Goal: Contribute content: Contribute content

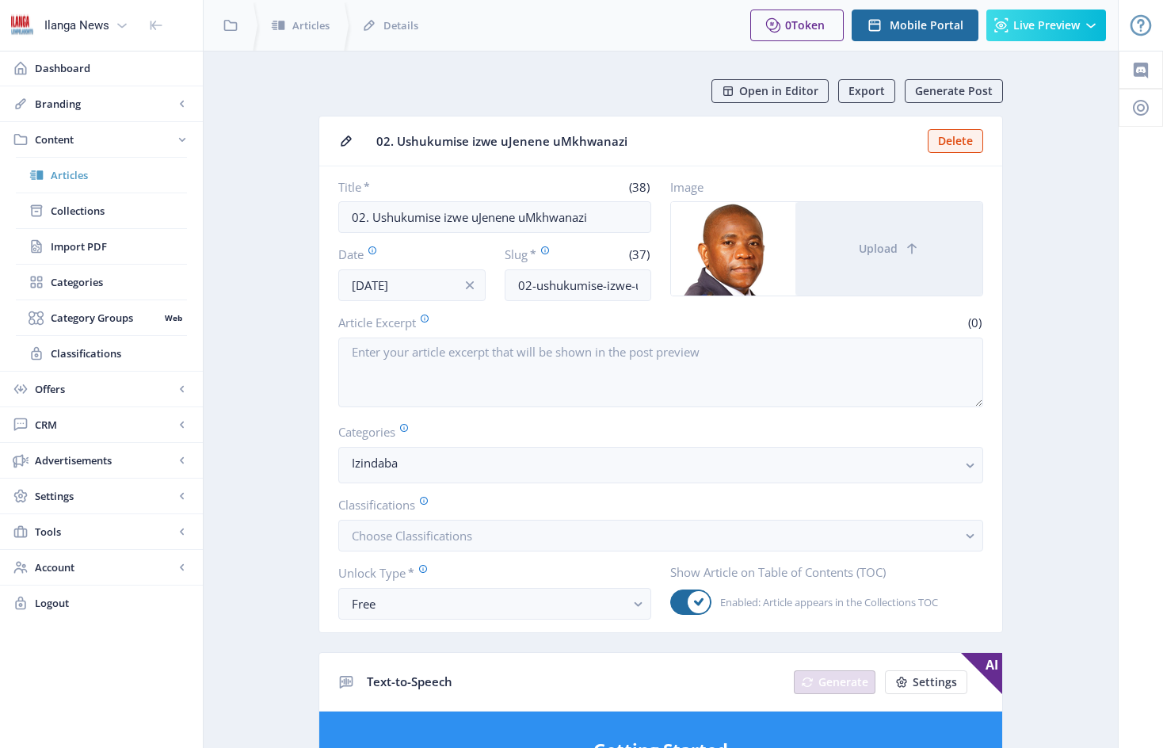
click at [67, 174] on span "Articles" at bounding box center [119, 175] width 136 height 16
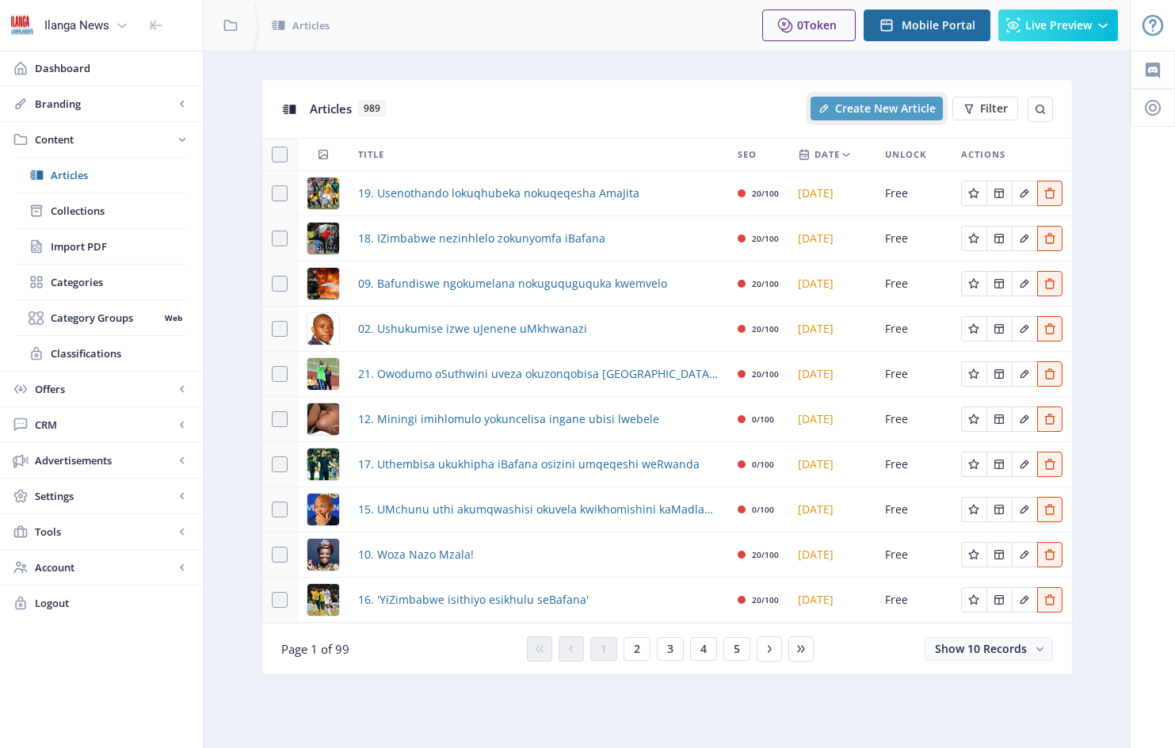
click at [898, 107] on span "Create New Article" at bounding box center [885, 108] width 101 height 13
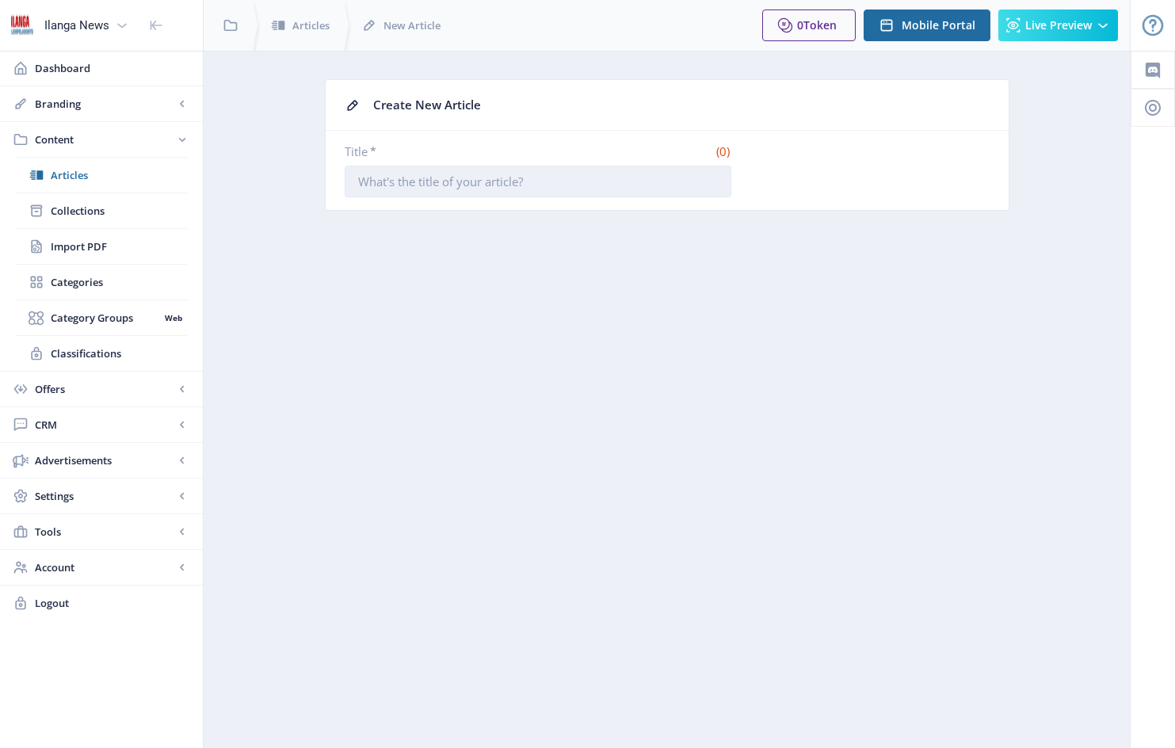
click at [365, 183] on input "Title *" at bounding box center [538, 182] width 387 height 32
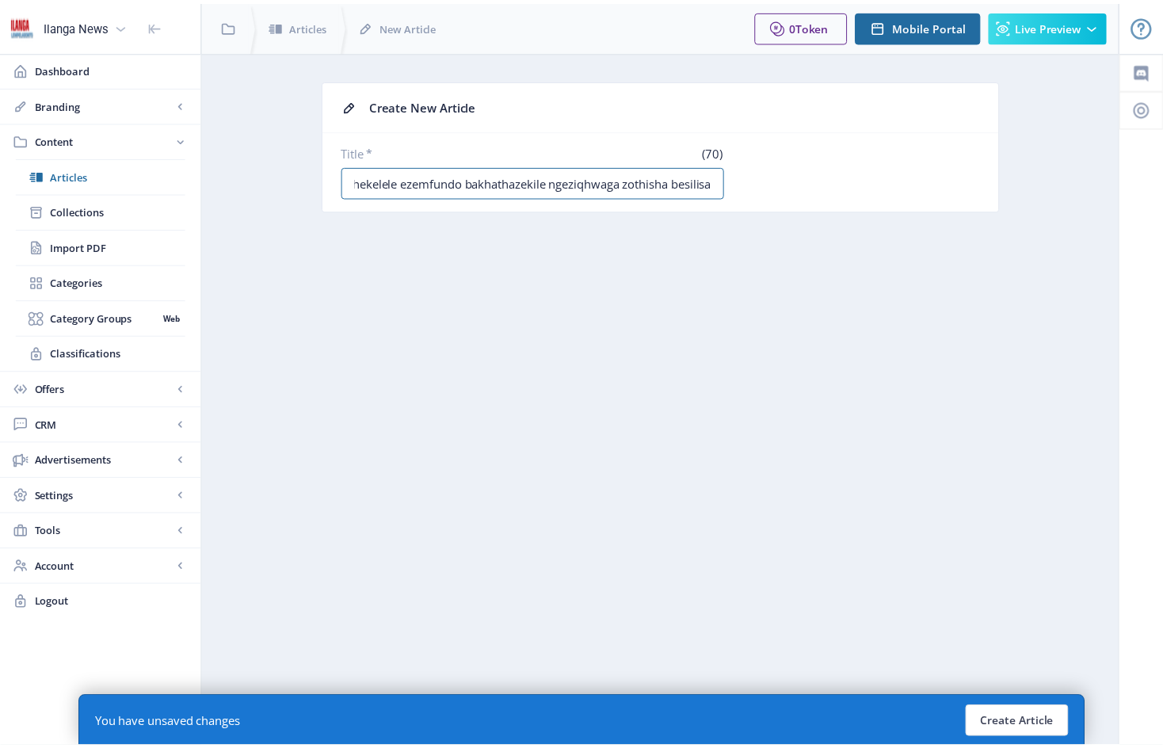
scroll to position [0, 56]
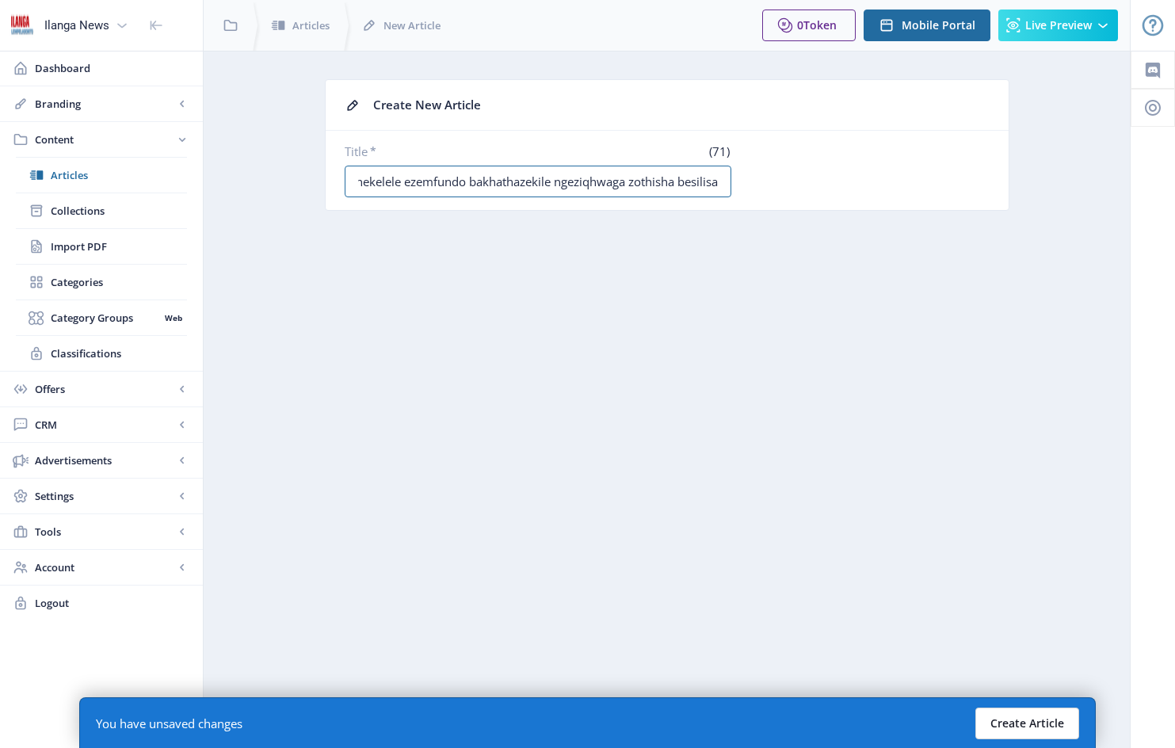
type input "04. Ababhekelele ezemfundo bakhathazekile ngeziqhwaga zothisha besilisa"
click at [1031, 725] on button "Create Article" at bounding box center [1028, 724] width 104 height 32
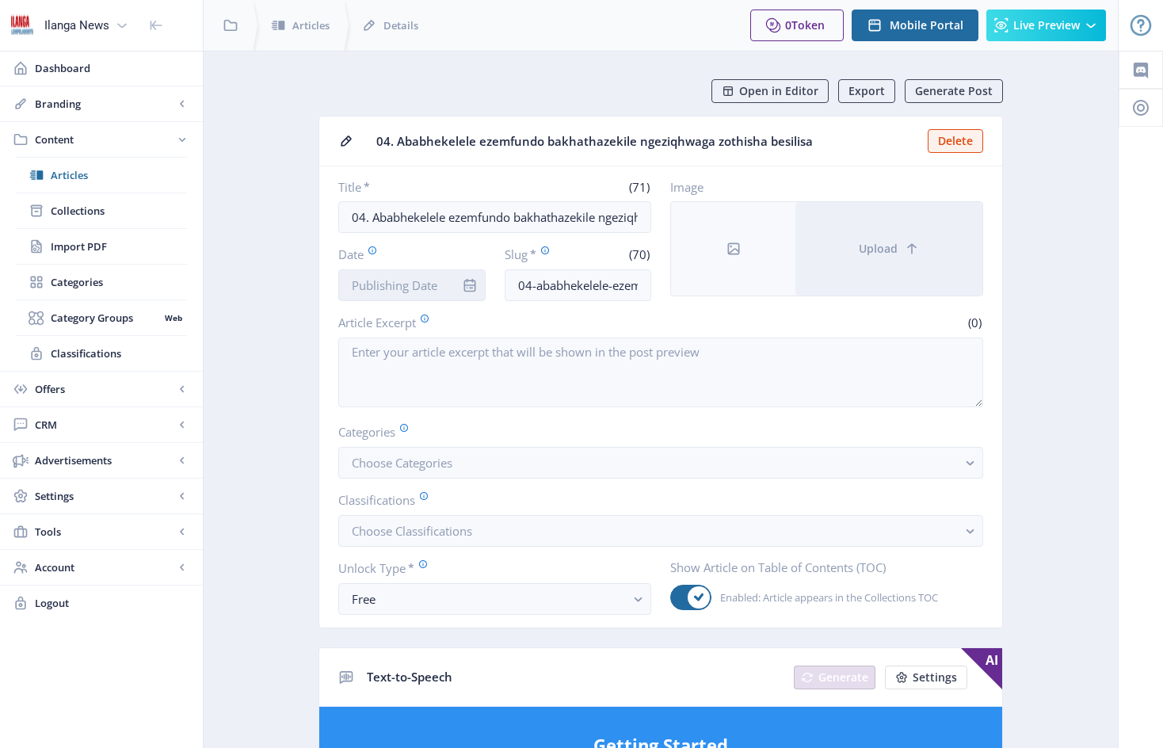
click at [450, 277] on input "Date" at bounding box center [411, 285] width 147 height 32
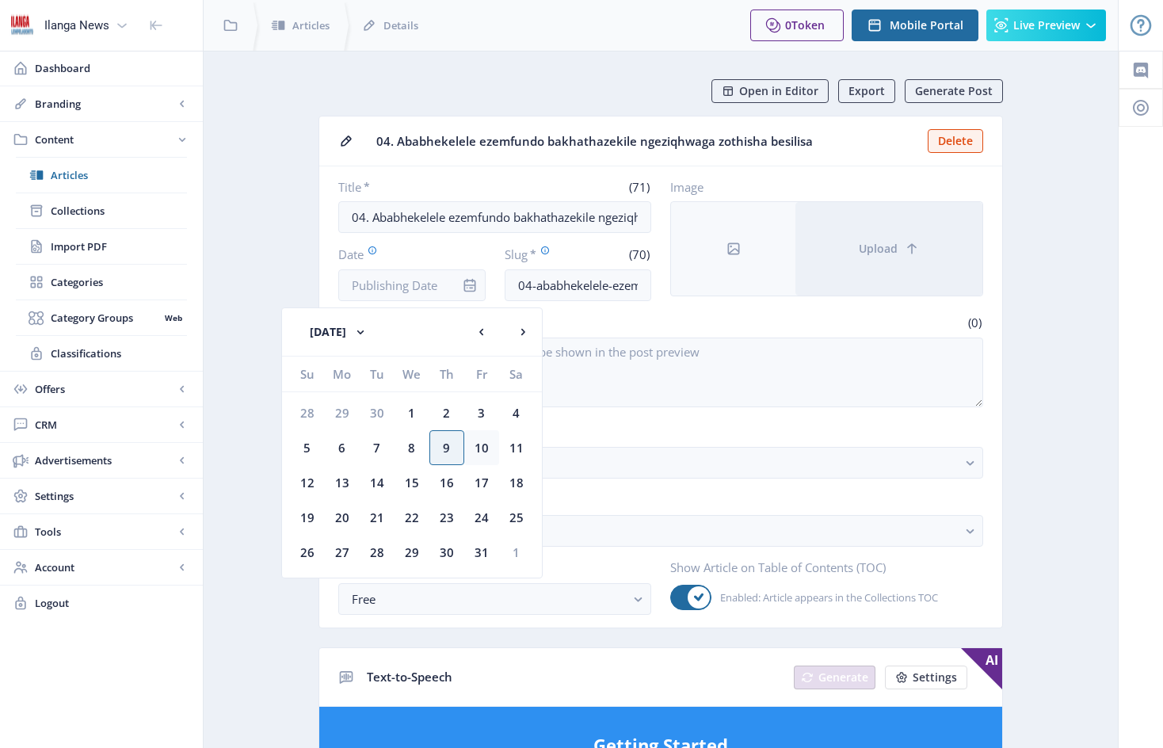
click at [483, 452] on div "10" at bounding box center [481, 447] width 35 height 35
type input "[DATE]"
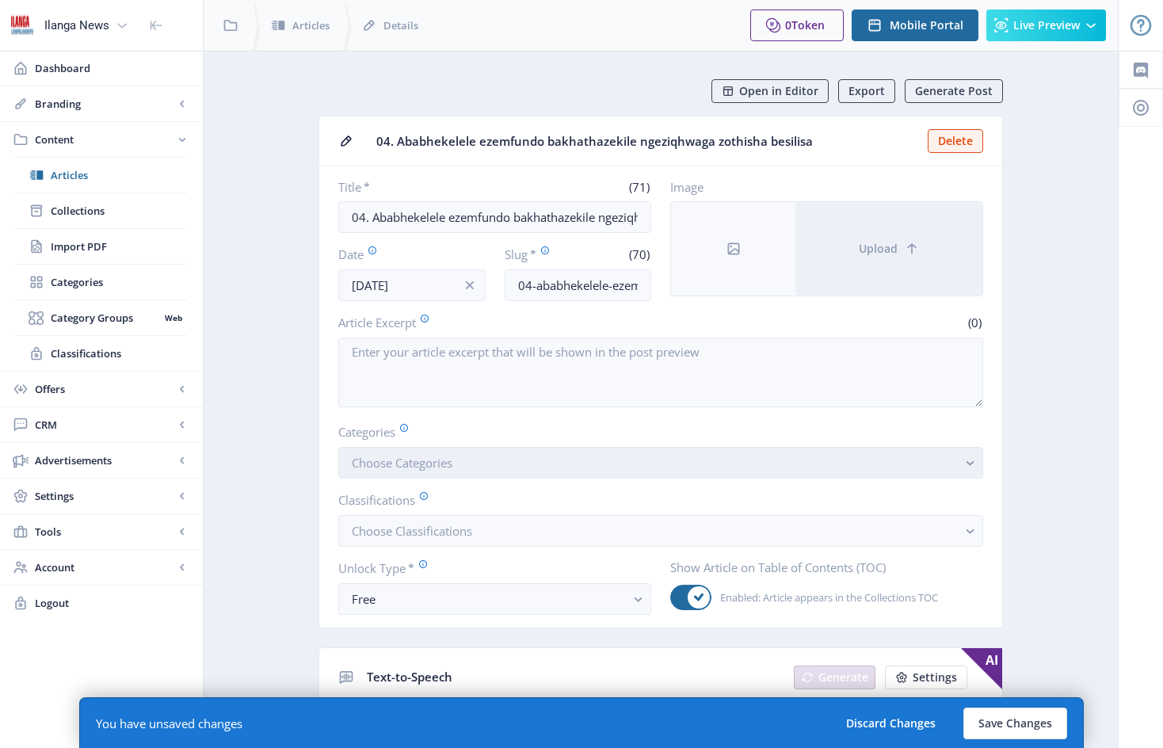
click at [492, 470] on button "Choose Categories" at bounding box center [660, 463] width 645 height 32
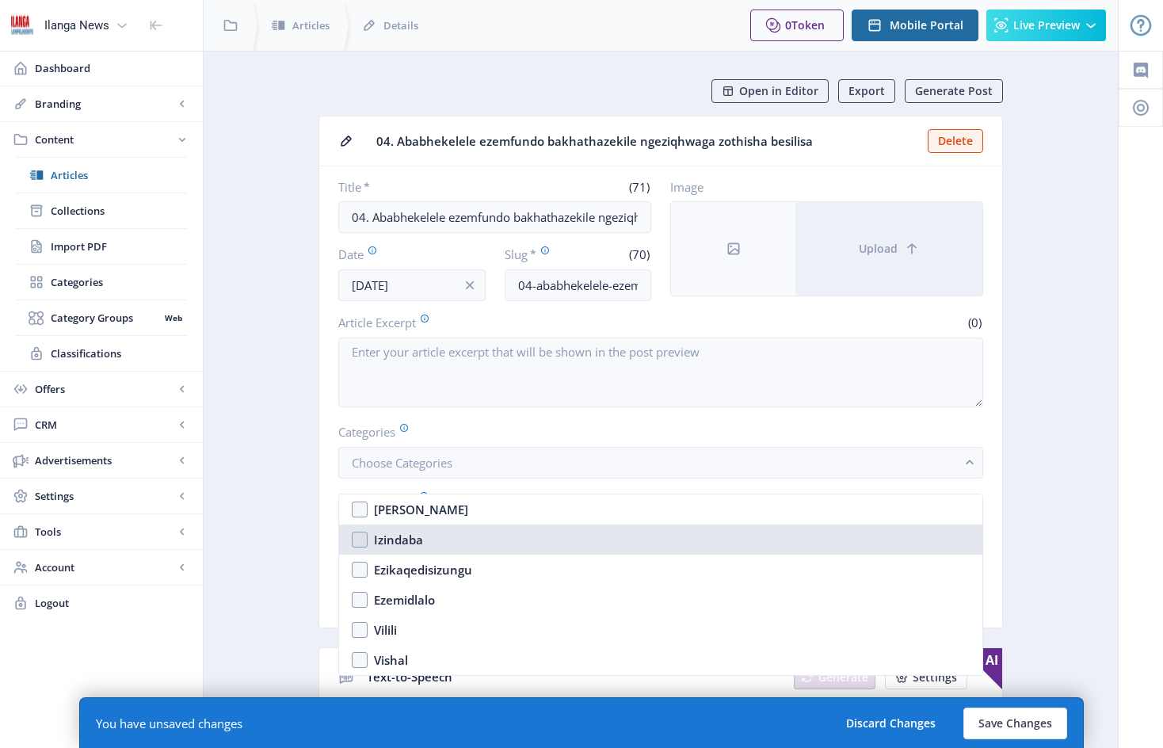
click at [359, 539] on nb-option "Izindaba" at bounding box center [661, 540] width 644 height 30
checkbox input "true"
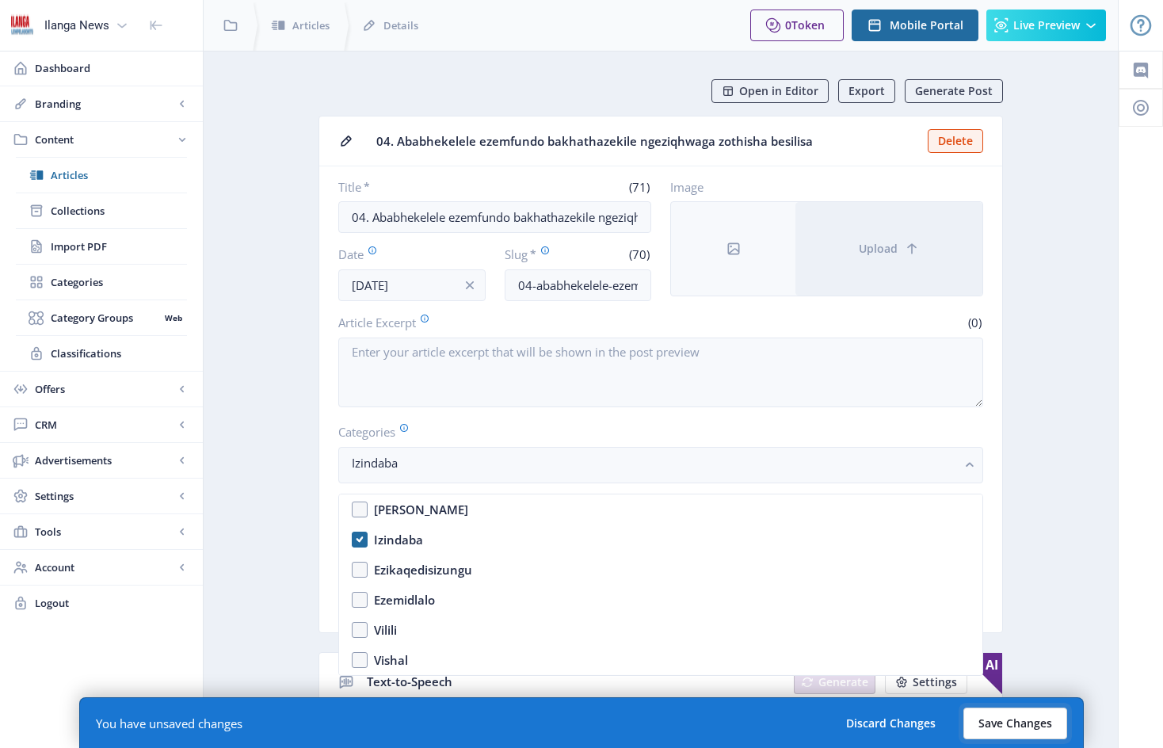
click at [1014, 724] on button "Save Changes" at bounding box center [1016, 724] width 104 height 32
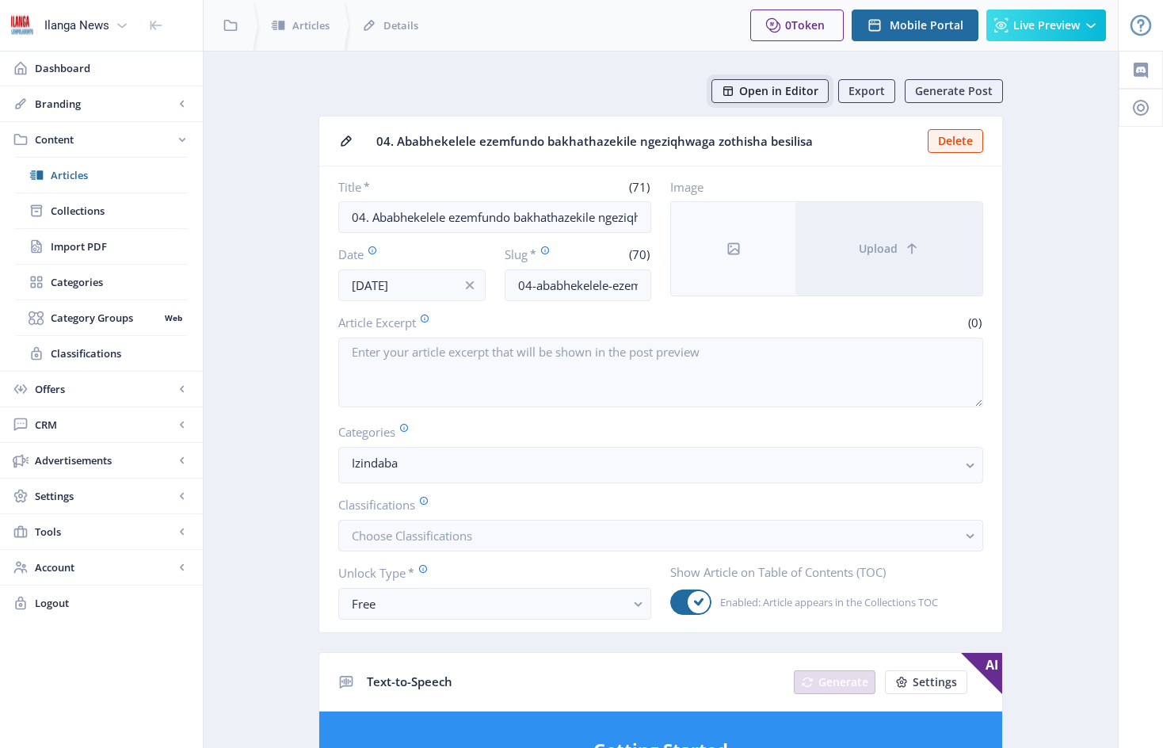
click at [793, 86] on span "Open in Editor" at bounding box center [778, 91] width 79 height 13
